Goal: Check status: Check status

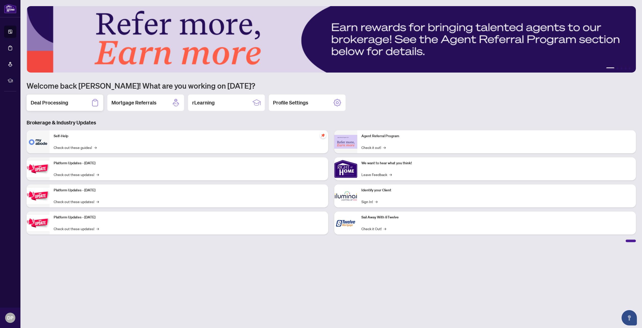
click at [77, 104] on div "Deal Processing" at bounding box center [65, 103] width 77 height 16
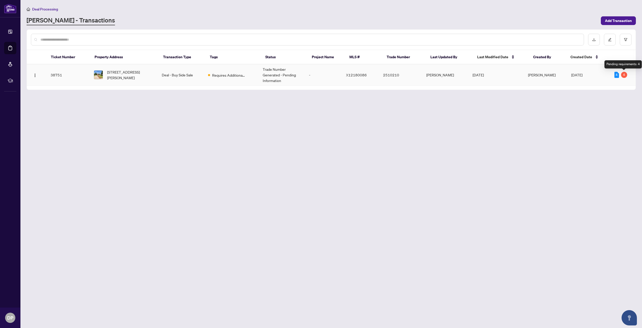
click at [622, 76] on div "4" at bounding box center [624, 75] width 6 height 6
click at [616, 76] on div "4" at bounding box center [616, 75] width 5 height 6
click at [82, 77] on td "38751" at bounding box center [68, 74] width 43 height 21
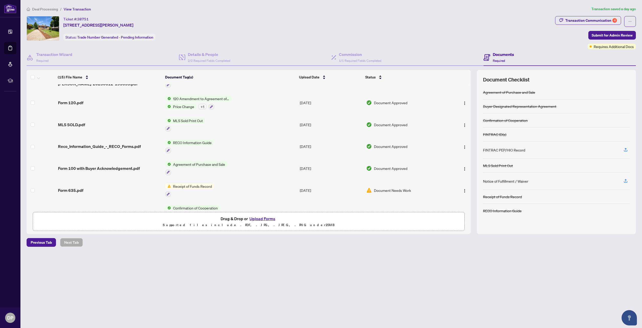
scroll to position [26, 0]
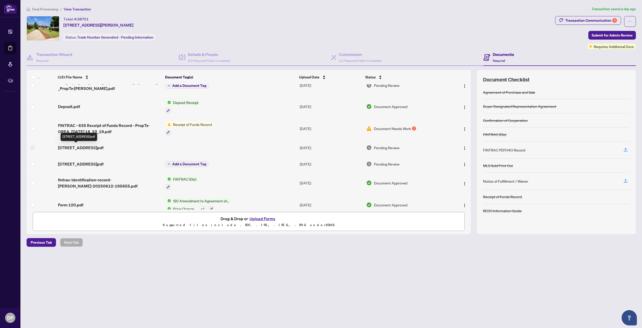
click at [82, 150] on span "607 7th Ave CS.pdf" at bounding box center [80, 148] width 45 height 6
click at [85, 165] on span "607 7th Ave TS.pdf" at bounding box center [80, 164] width 45 height 6
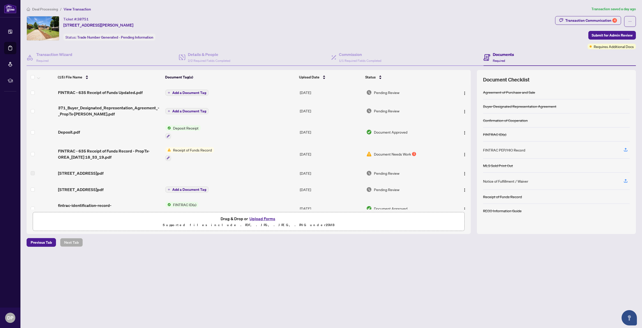
click at [390, 154] on span "Document Needs Work" at bounding box center [392, 154] width 37 height 6
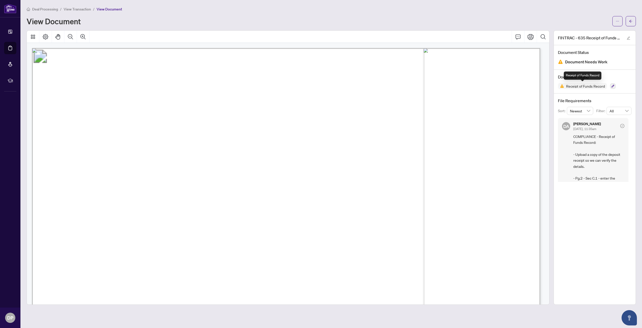
click at [571, 86] on span "Receipt of Funds Record" at bounding box center [585, 86] width 43 height 4
click at [571, 87] on span "Receipt of Funds Record" at bounding box center [585, 86] width 43 height 4
click at [630, 21] on icon "arrow-left" at bounding box center [630, 21] width 3 height 3
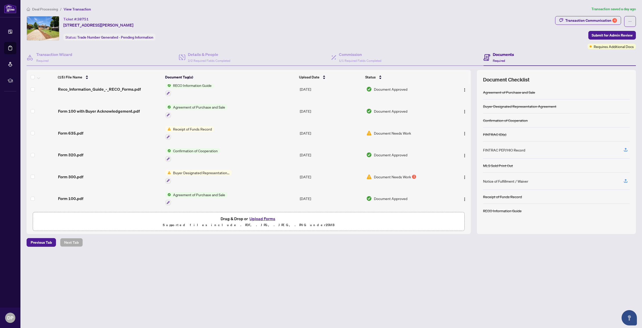
scroll to position [186, 0]
